Goal: Task Accomplishment & Management: Manage account settings

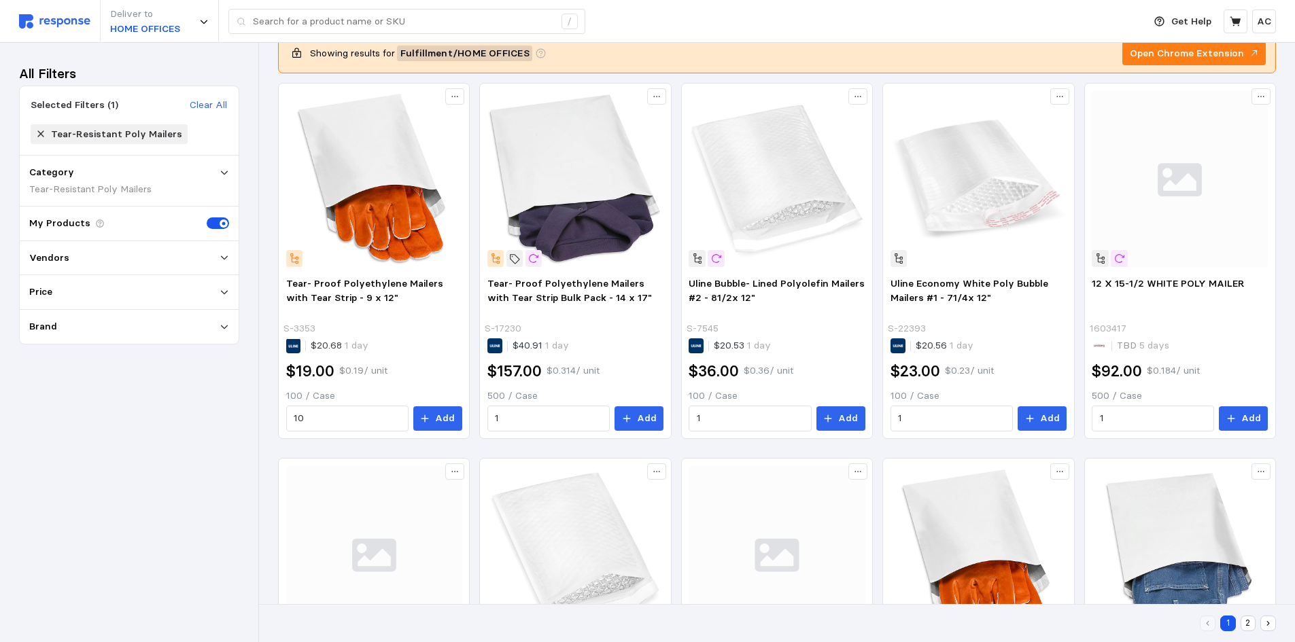
scroll to position [64, 0]
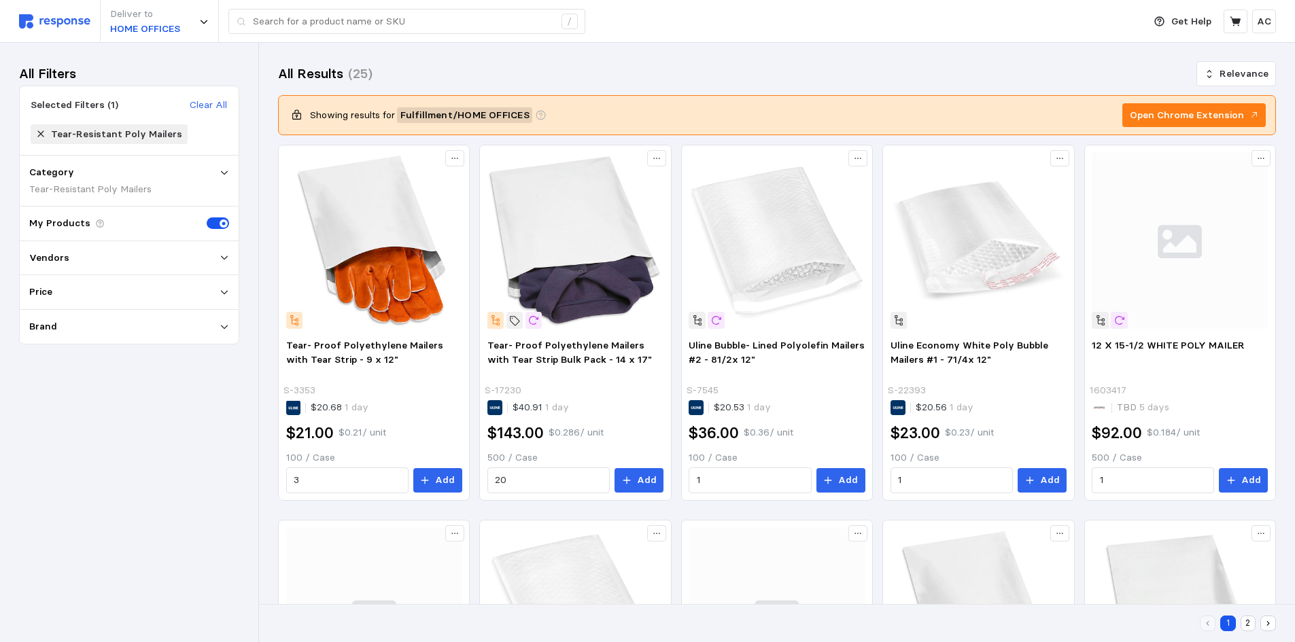
click at [75, 22] on img at bounding box center [54, 21] width 71 height 14
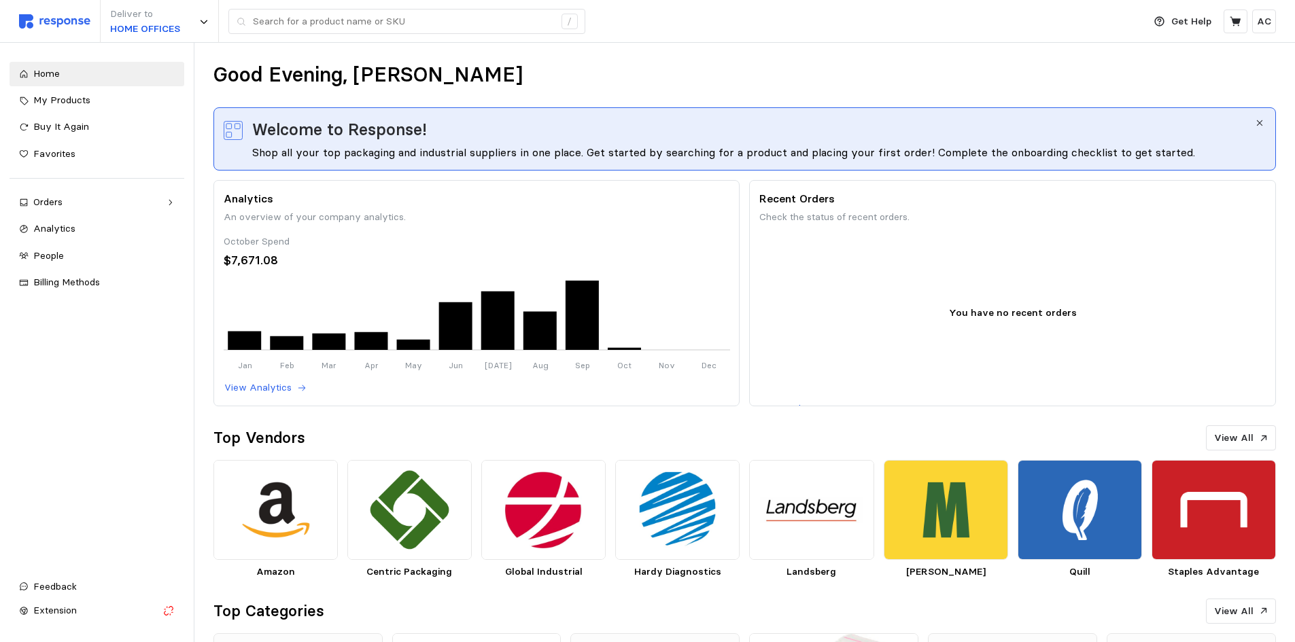
click at [1270, 18] on p "AC" at bounding box center [1264, 21] width 14 height 15
click at [1225, 54] on p "Settings" at bounding box center [1222, 53] width 87 height 15
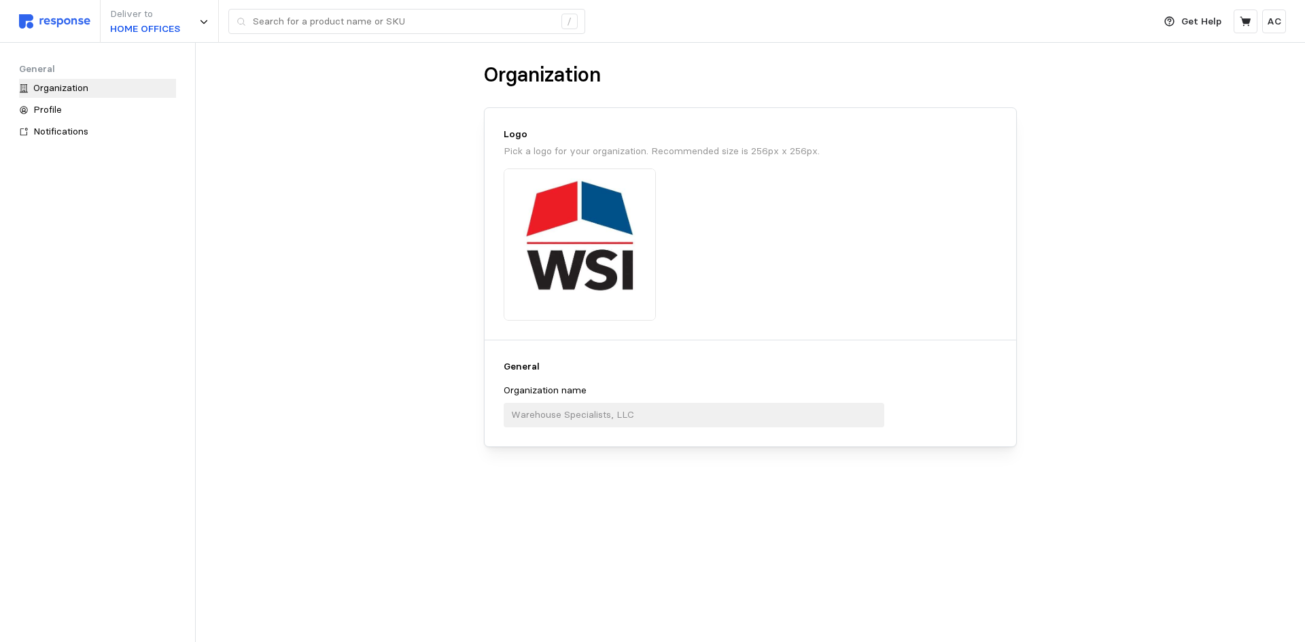
click at [54, 110] on span "Profile" at bounding box center [47, 109] width 29 height 12
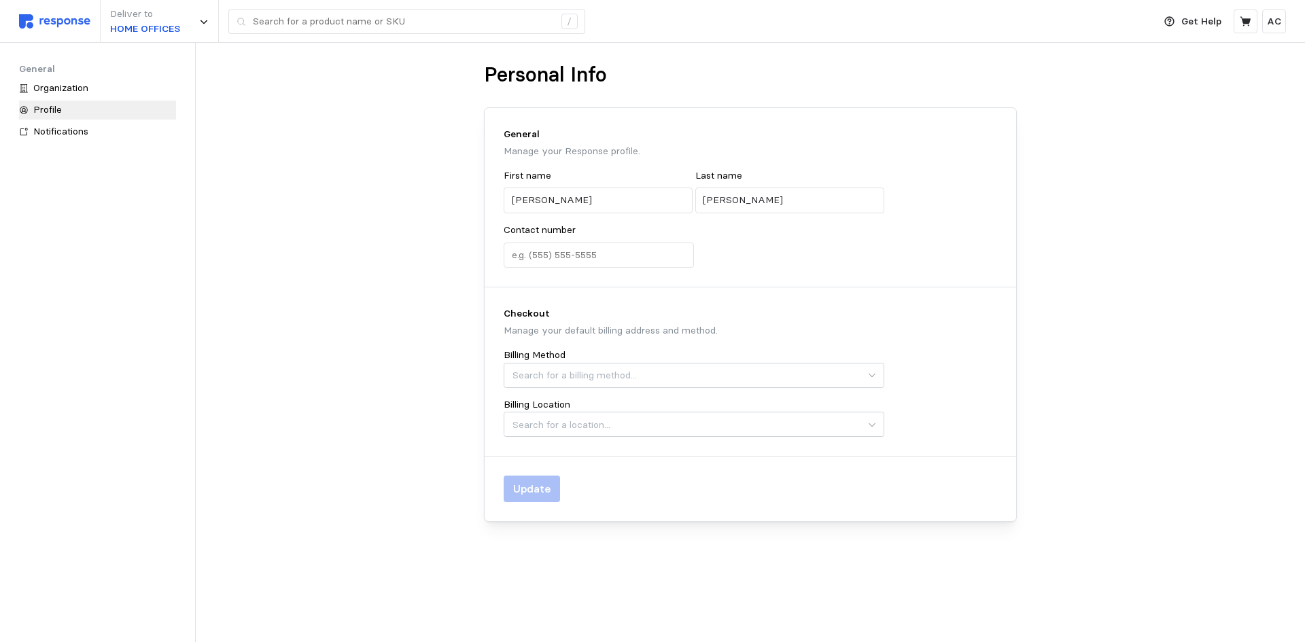
click at [353, 252] on main "Personal Info General Manage your Response profile. First name Arvin Jae Last n…" at bounding box center [652, 321] width 1305 height 642
